Goal: Book appointment/travel/reservation

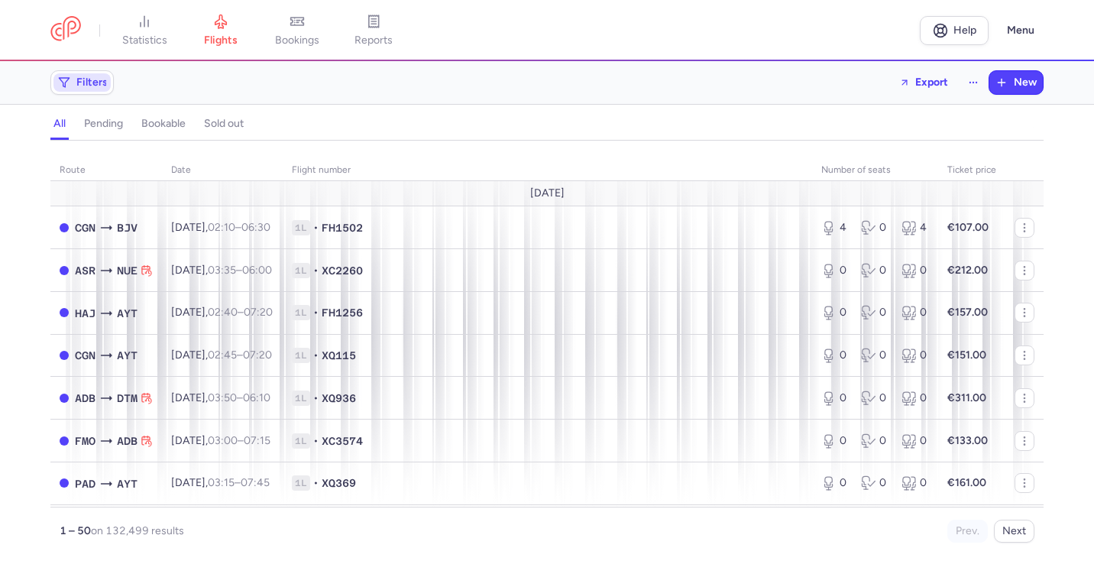
click at [89, 88] on span "Filters" at bounding box center [91, 82] width 31 height 12
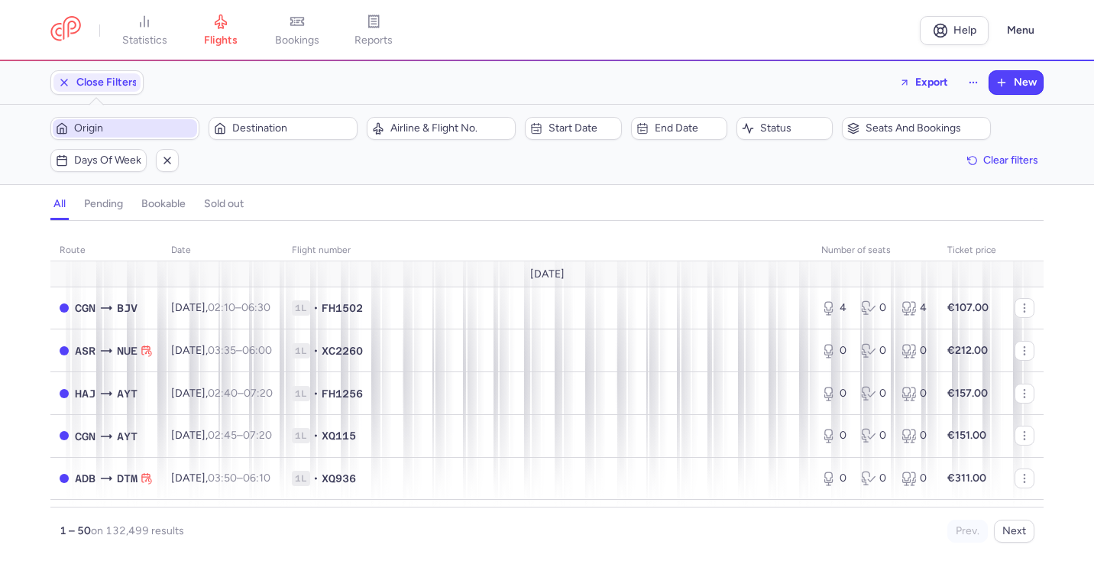
click at [98, 122] on span "Origin" at bounding box center [134, 128] width 120 height 12
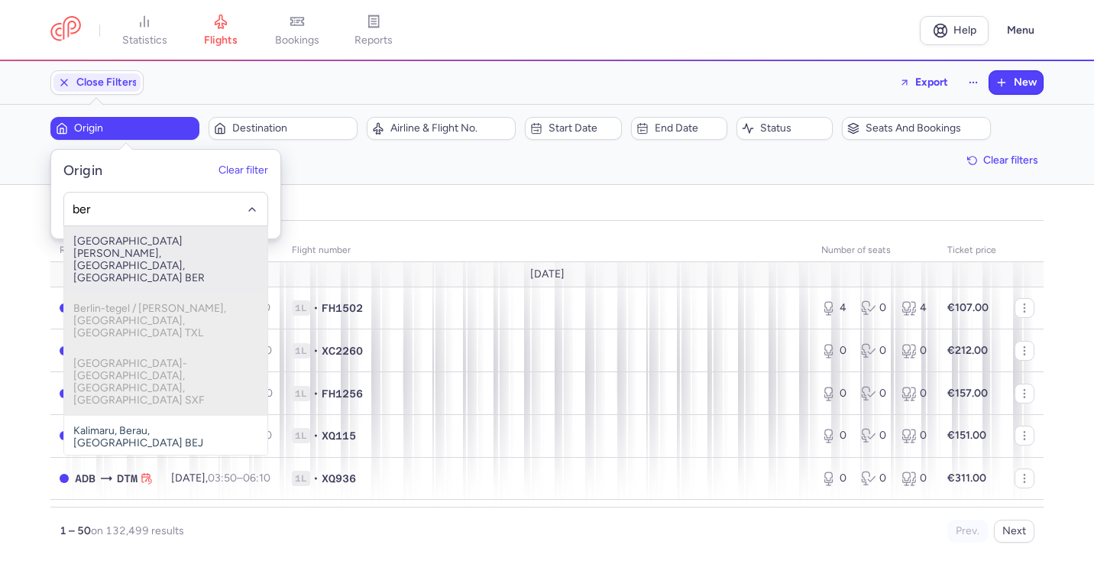
click at [170, 261] on span "[GEOGRAPHIC_DATA][PERSON_NAME], [GEOGRAPHIC_DATA], [GEOGRAPHIC_DATA] BER" at bounding box center [165, 259] width 203 height 67
type input "ber"
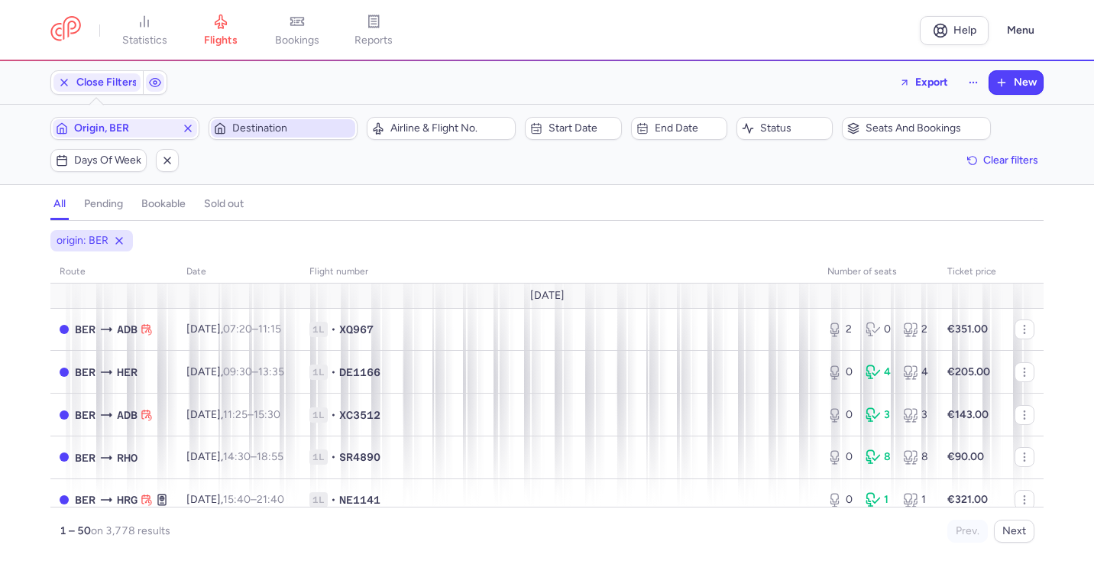
click at [269, 121] on span "Destination" at bounding box center [283, 128] width 144 height 18
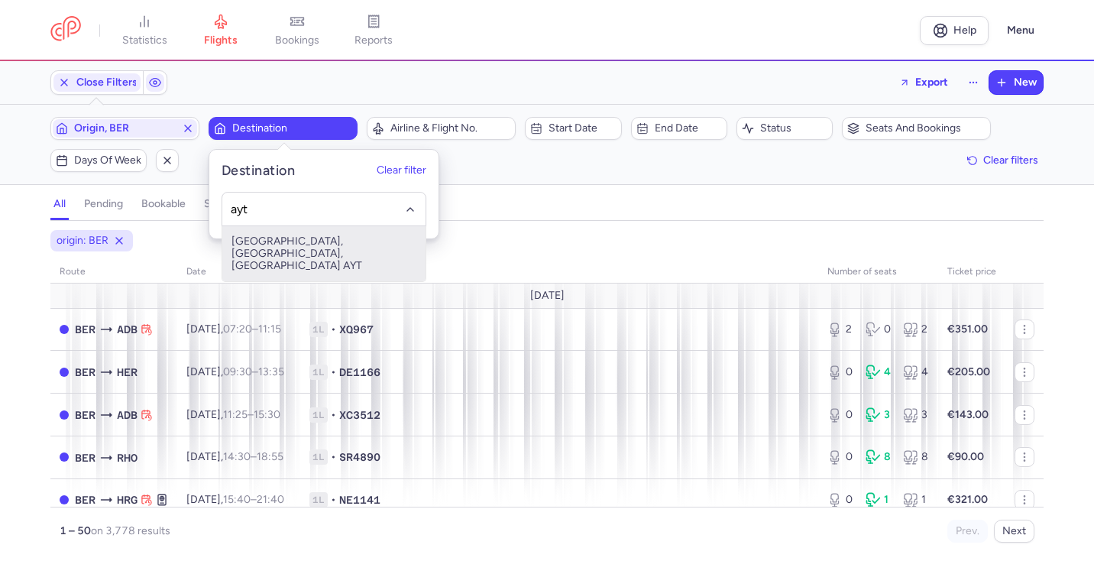
click at [332, 246] on span "[GEOGRAPHIC_DATA], [GEOGRAPHIC_DATA], [GEOGRAPHIC_DATA] AYT" at bounding box center [323, 253] width 203 height 55
type input "ayt"
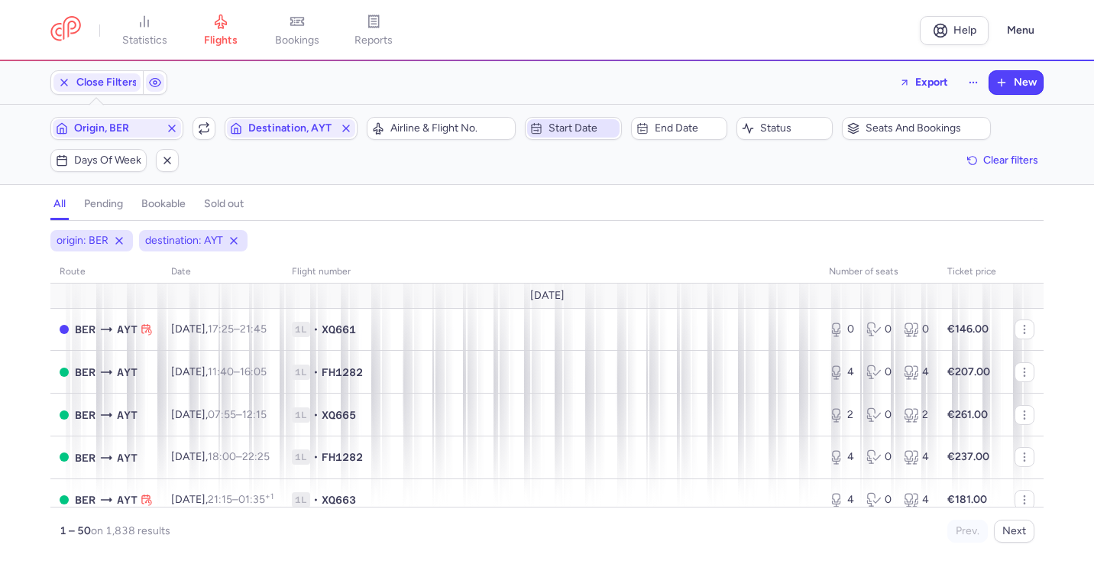
click at [576, 138] on button "Start date" at bounding box center [573, 128] width 96 height 23
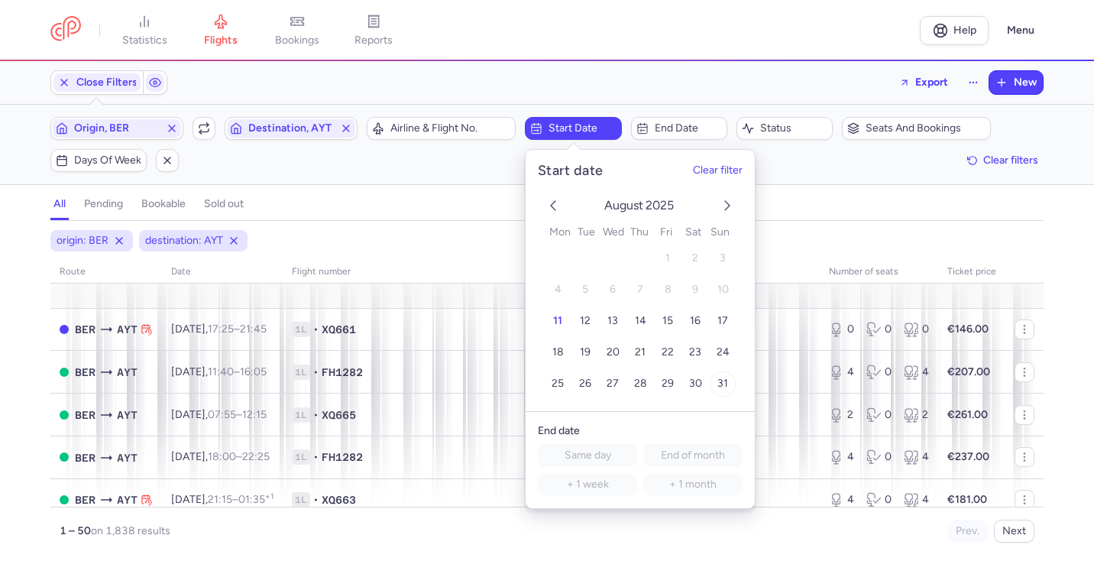
click at [723, 389] on span "31" at bounding box center [722, 383] width 11 height 13
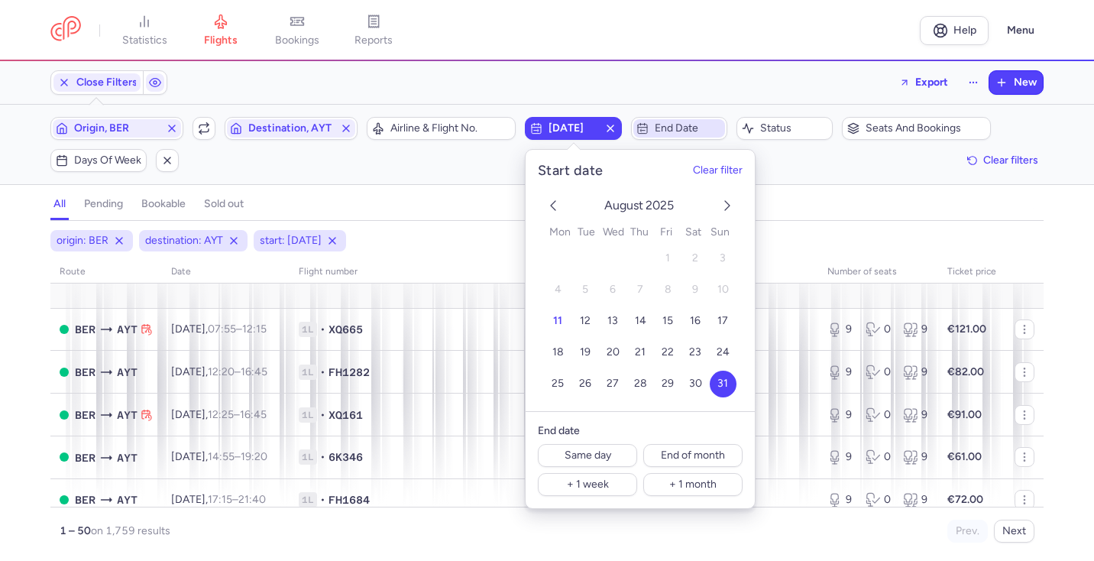
click at [684, 125] on span "End date" at bounding box center [688, 128] width 67 height 12
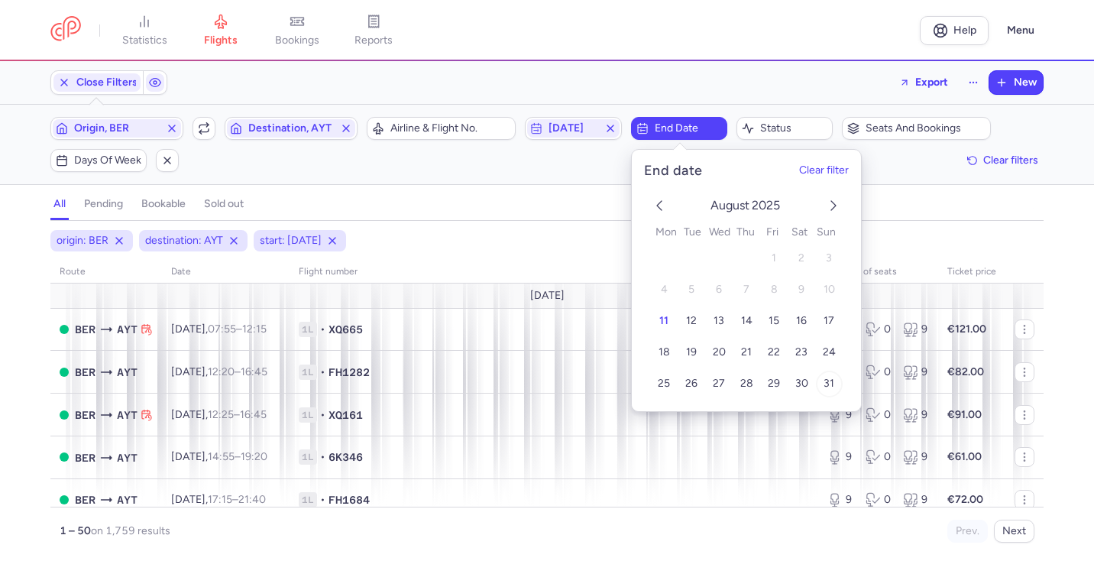
click at [827, 384] on span "31" at bounding box center [828, 383] width 11 height 13
click at [566, 215] on div "all pending bookable sold out" at bounding box center [546, 207] width 993 height 27
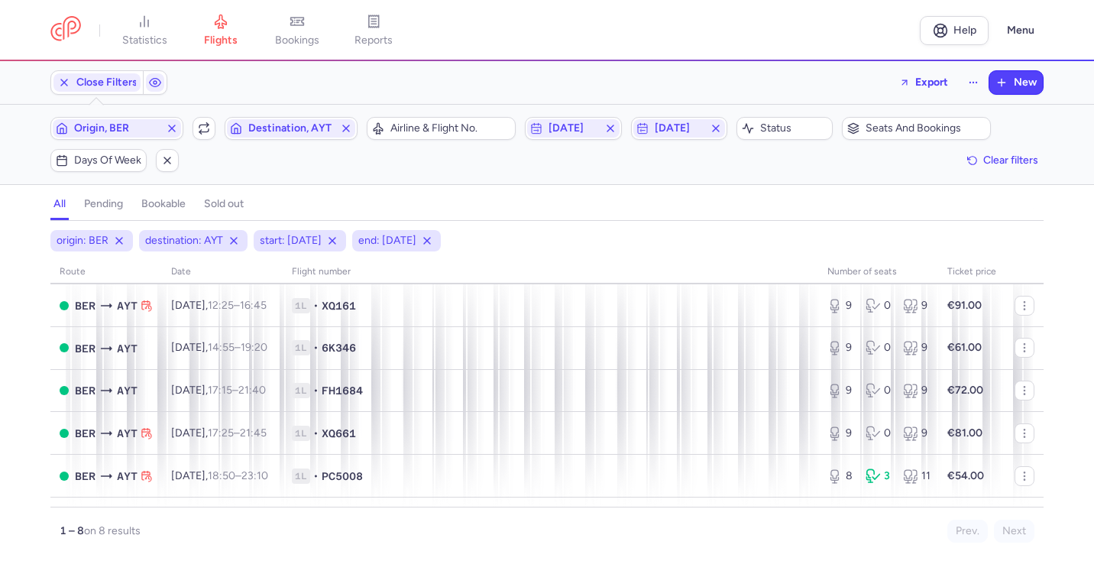
scroll to position [150, 0]
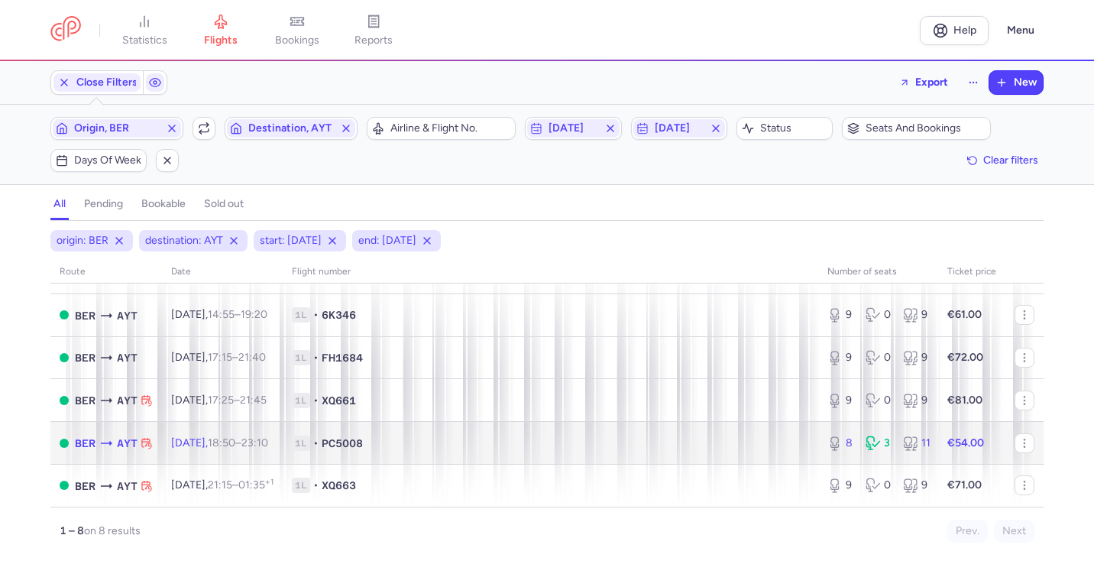
click at [516, 438] on span "1L • PC5008" at bounding box center [550, 442] width 517 height 15
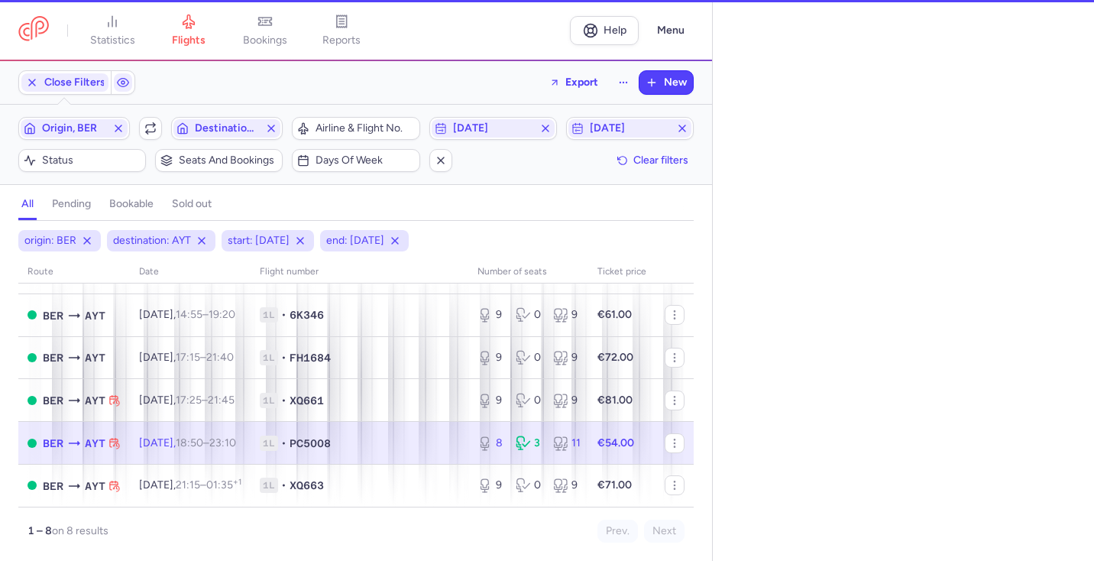
select select "hours"
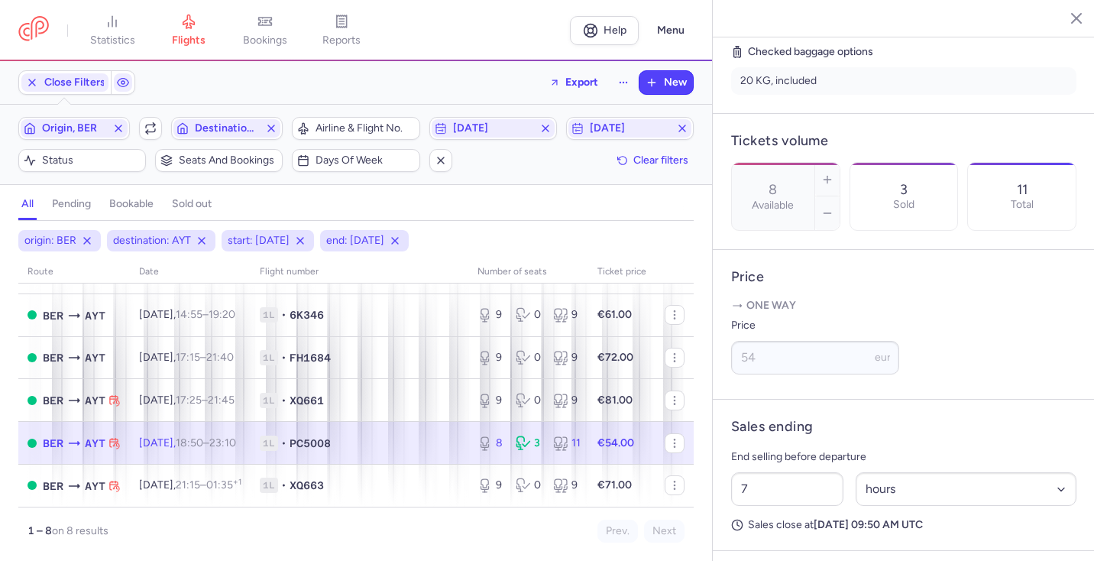
scroll to position [515, 0]
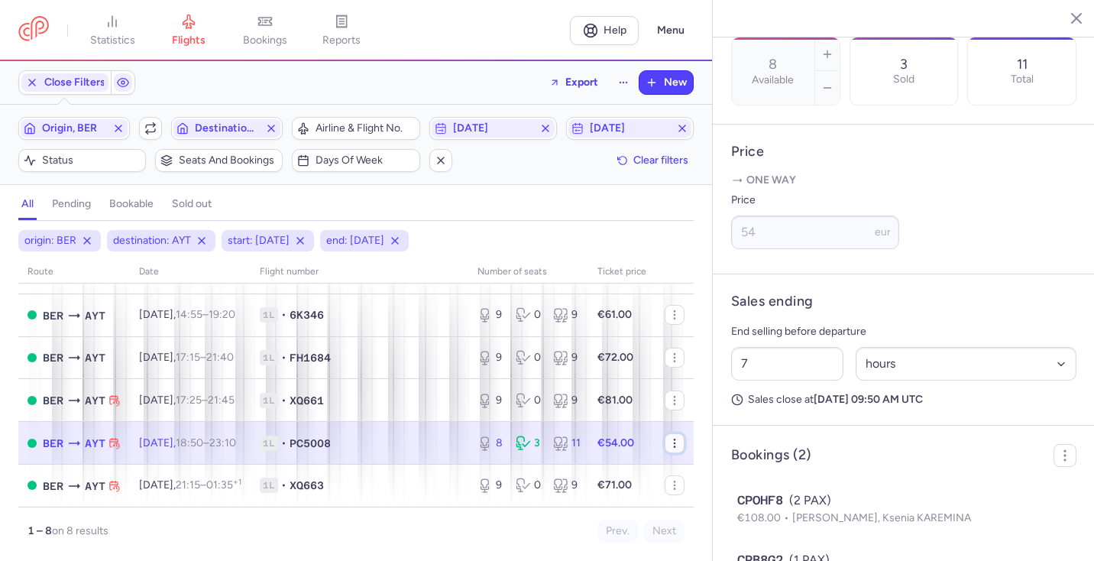
click at [672, 443] on icon "button" at bounding box center [674, 443] width 12 height 12
click at [934, 444] on header "Bookings (2)" at bounding box center [903, 455] width 345 height 23
